Goal: Communication & Community: Answer question/provide support

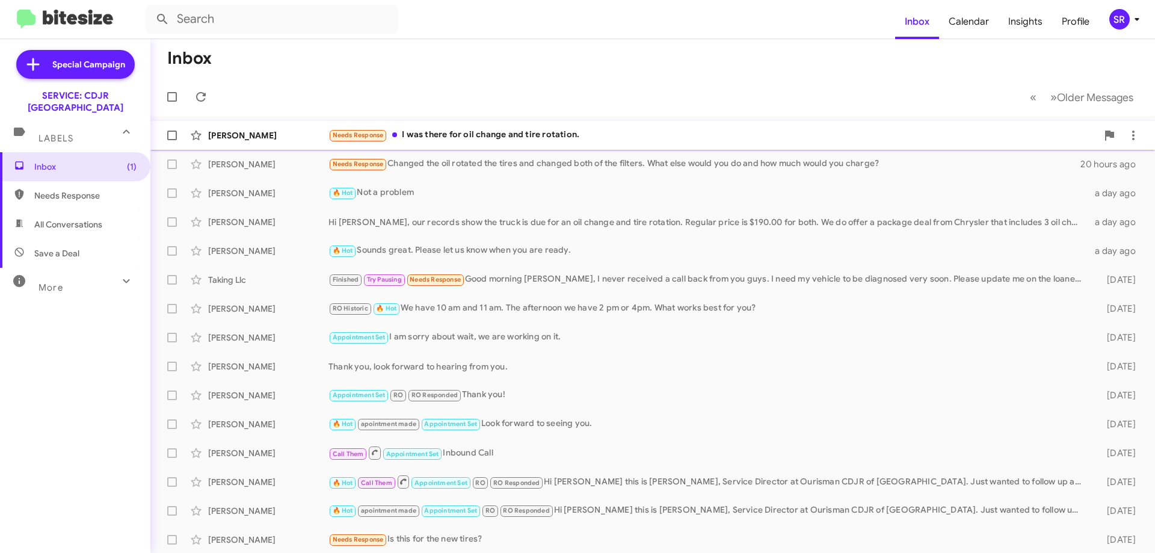
click at [449, 133] on div "Needs Response I was there for oil change and tire rotation." at bounding box center [712, 135] width 769 height 14
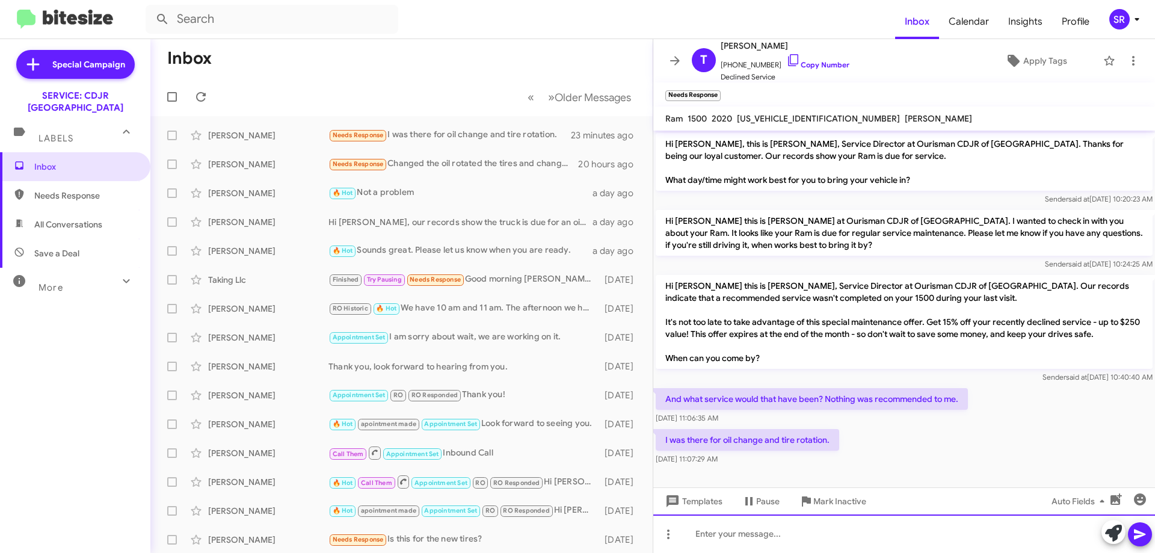
click at [701, 535] on div at bounding box center [904, 533] width 502 height 38
click at [685, 537] on div at bounding box center [904, 533] width 502 height 38
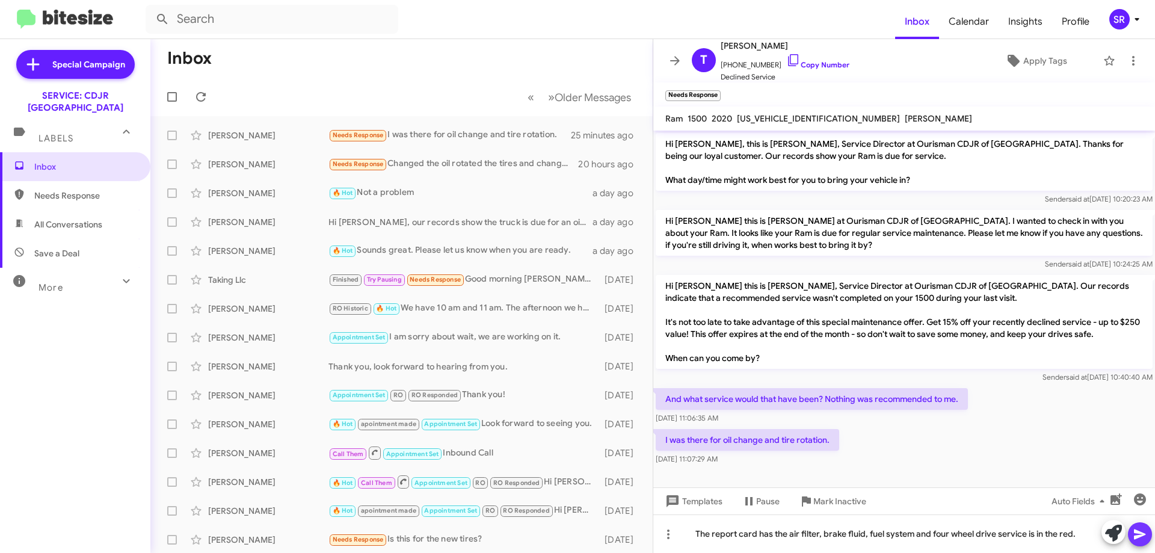
click at [1138, 533] on icon at bounding box center [1139, 534] width 14 height 14
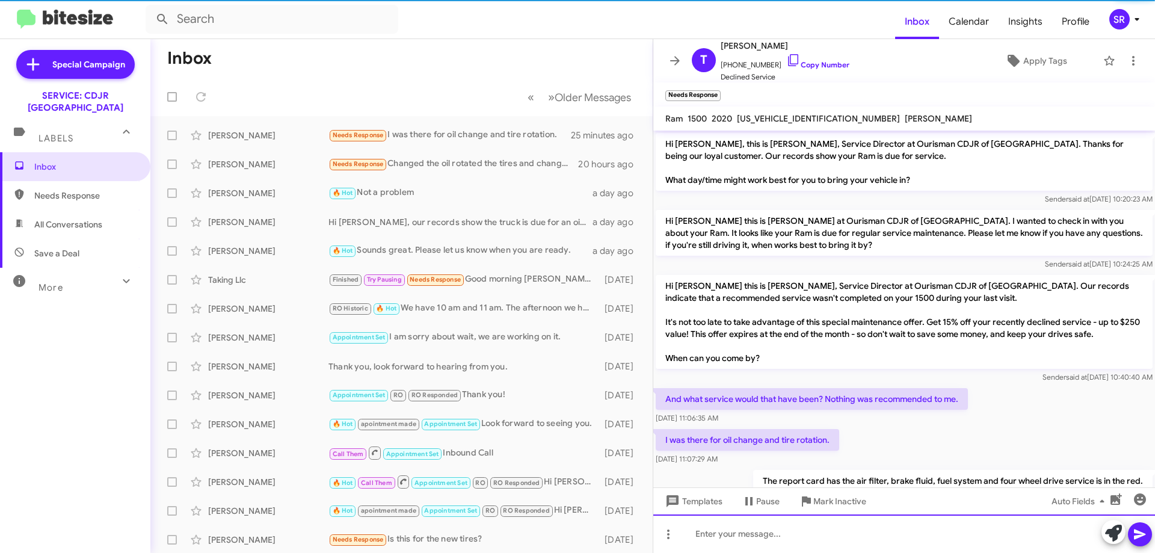
scroll to position [39, 0]
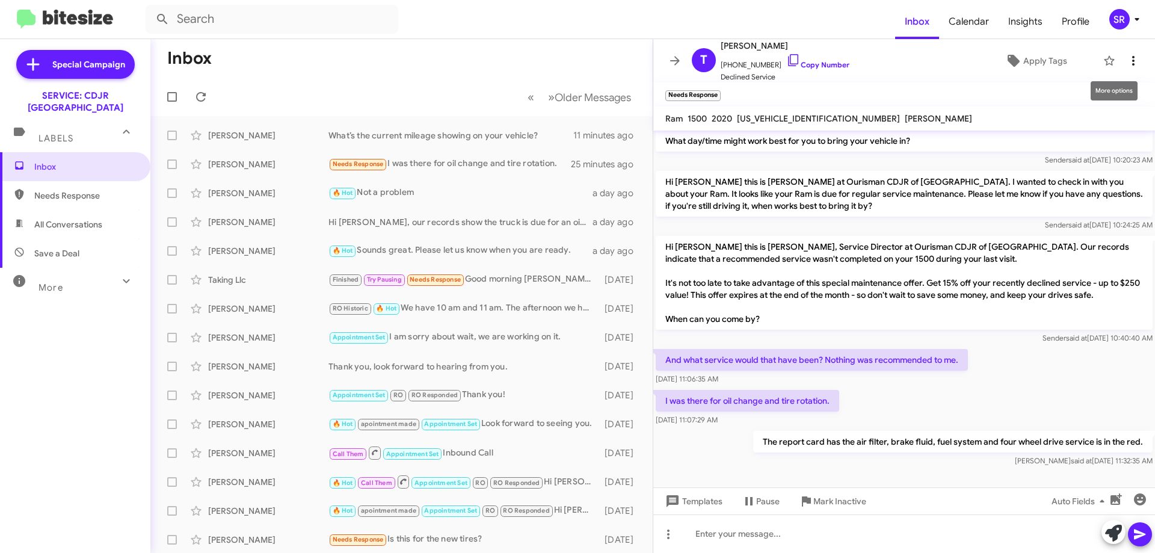
click at [1126, 58] on icon at bounding box center [1133, 61] width 14 height 14
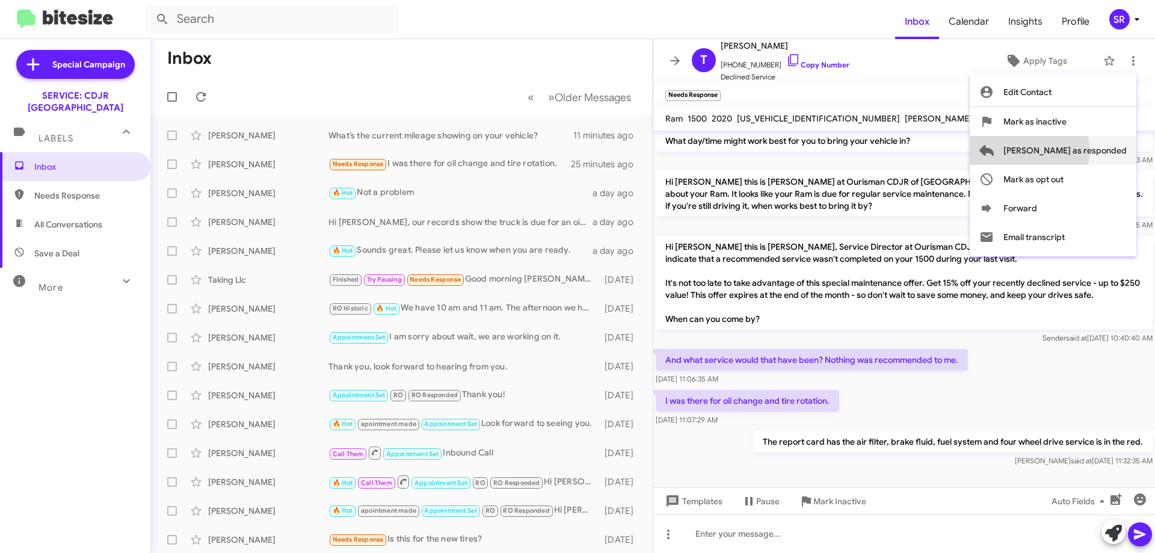
click at [1070, 150] on span "[PERSON_NAME] as responded" at bounding box center [1064, 150] width 123 height 29
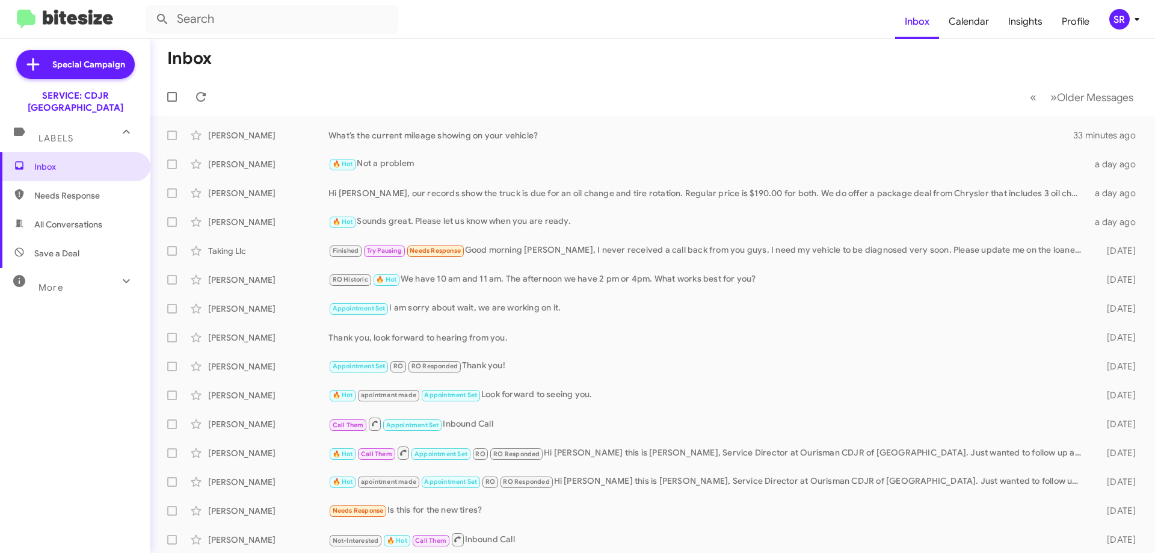
click at [45, 189] on span "Needs Response" at bounding box center [85, 195] width 102 height 12
type input "in:needs-response"
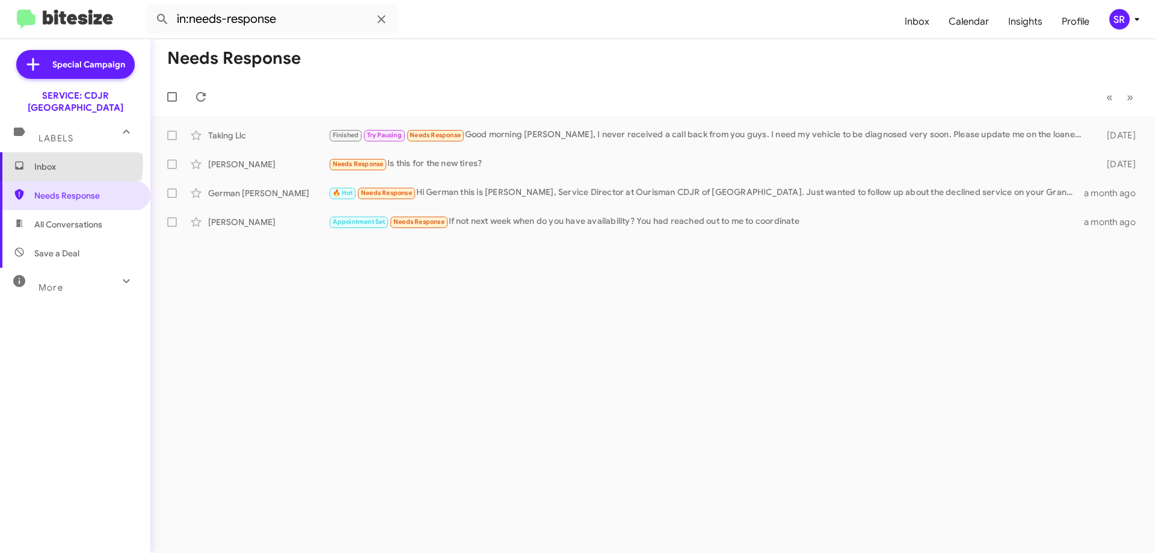
click at [57, 161] on span "Inbox" at bounding box center [85, 167] width 102 height 12
